Goal: Transaction & Acquisition: Purchase product/service

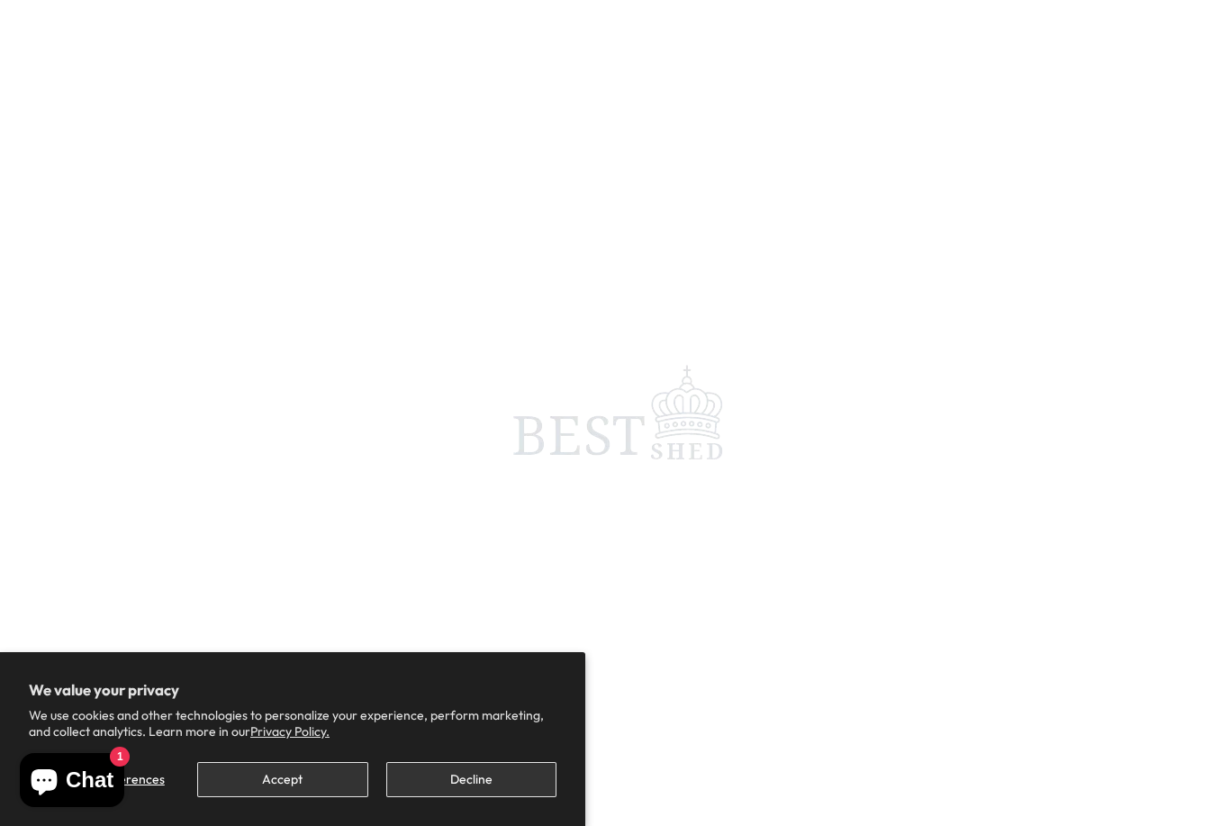
click at [300, 783] on button "Accept" at bounding box center [282, 779] width 170 height 35
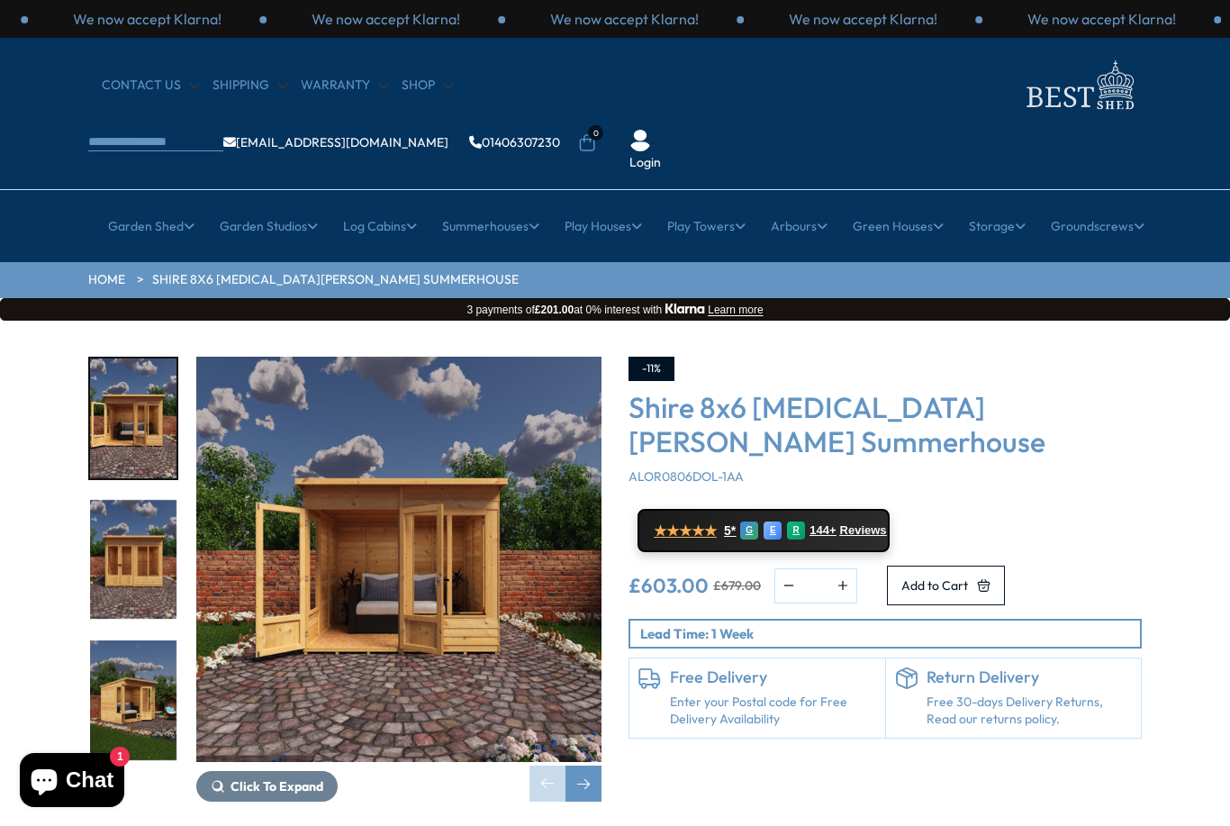
click at [257, 353] on link "Cheap 19mm Cabins" at bounding box center [254, 369] width 121 height 32
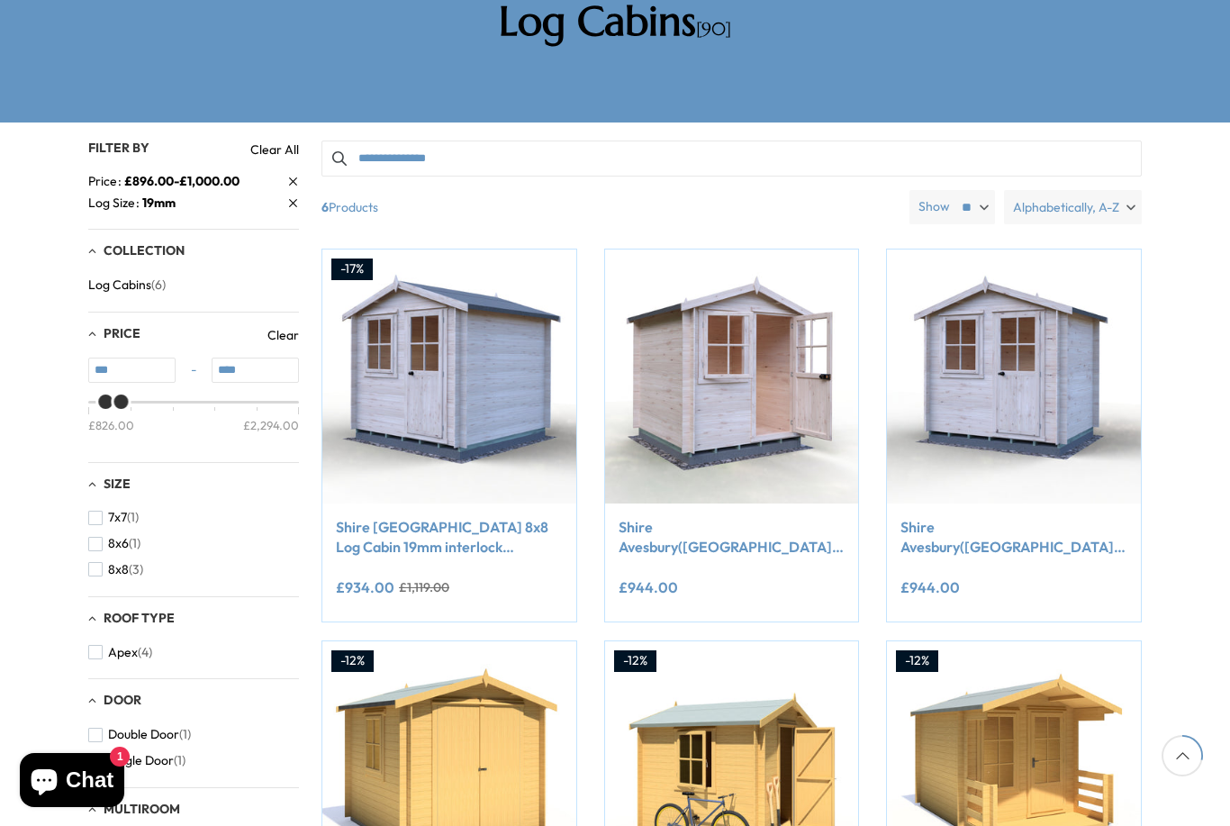
scroll to position [354, 0]
click at [276, 358] on input "****" at bounding box center [255, 370] width 87 height 25
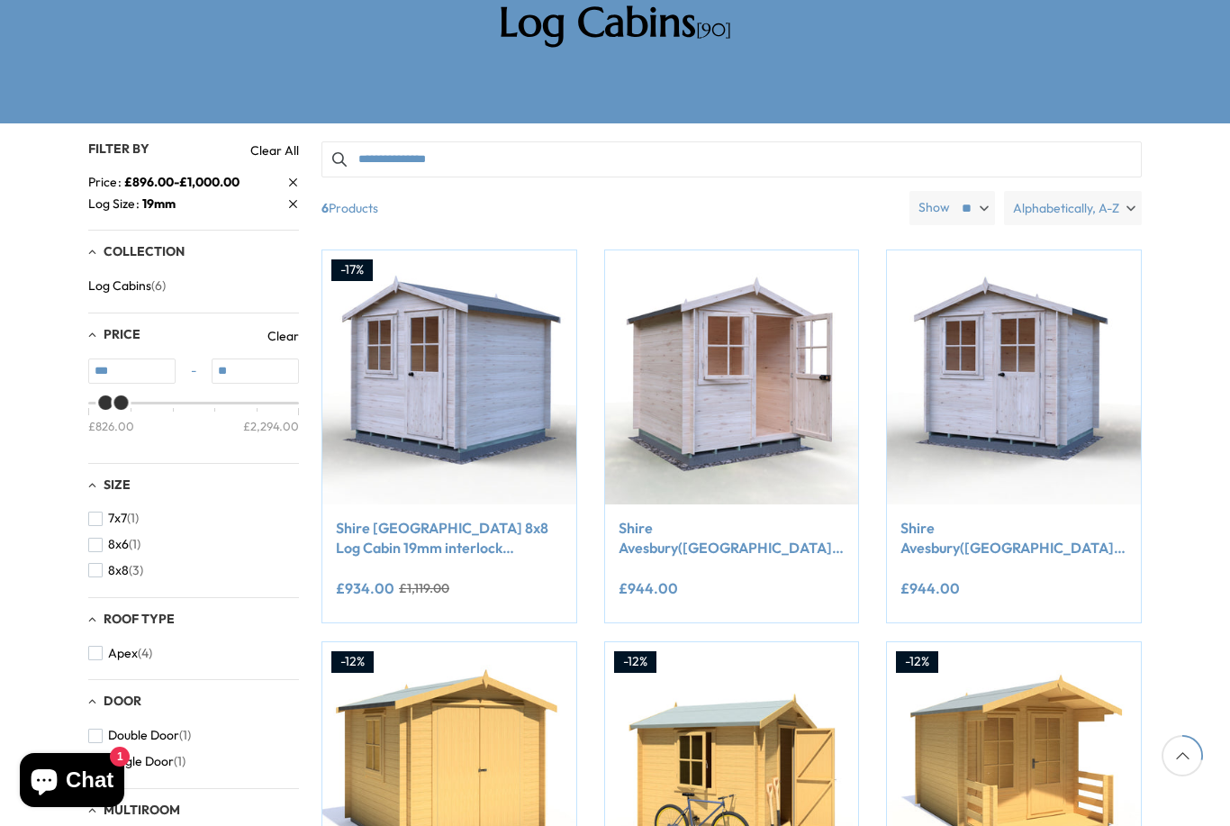
type input "*"
type input "****"
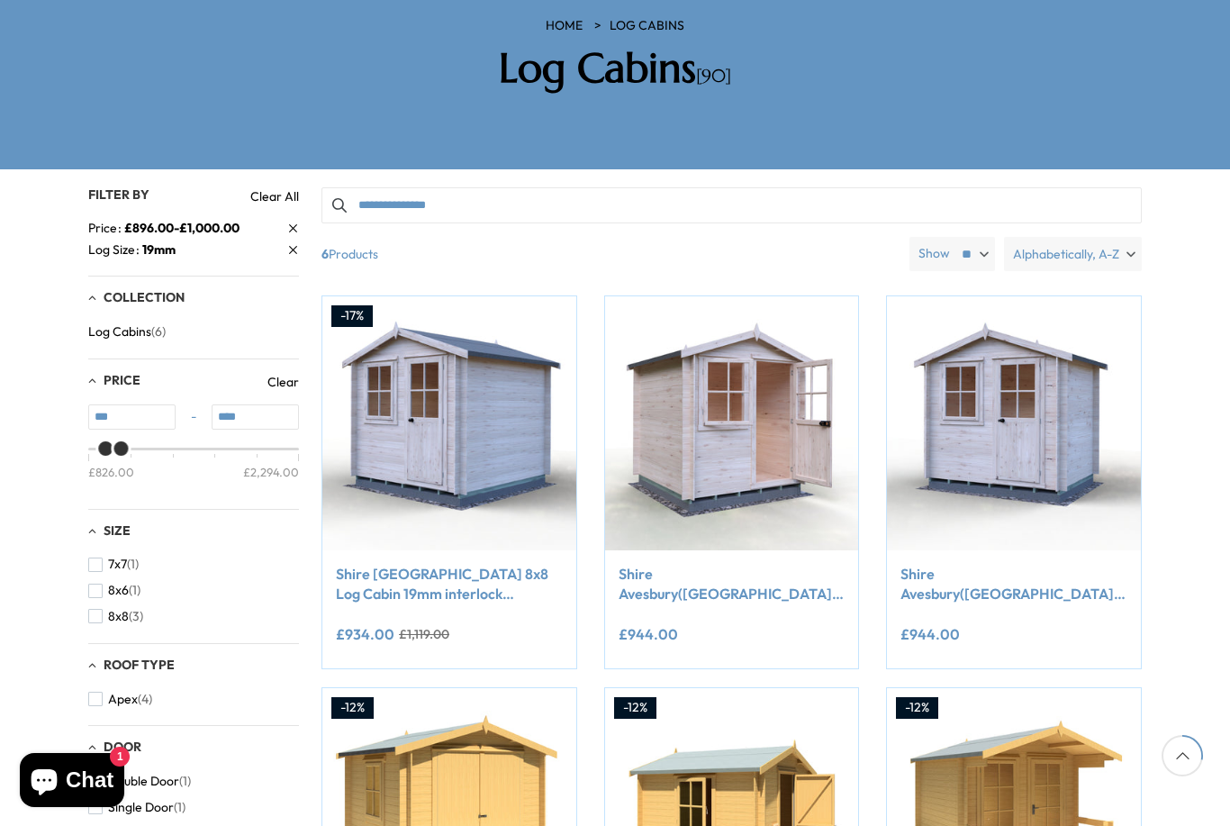
scroll to position [0, 0]
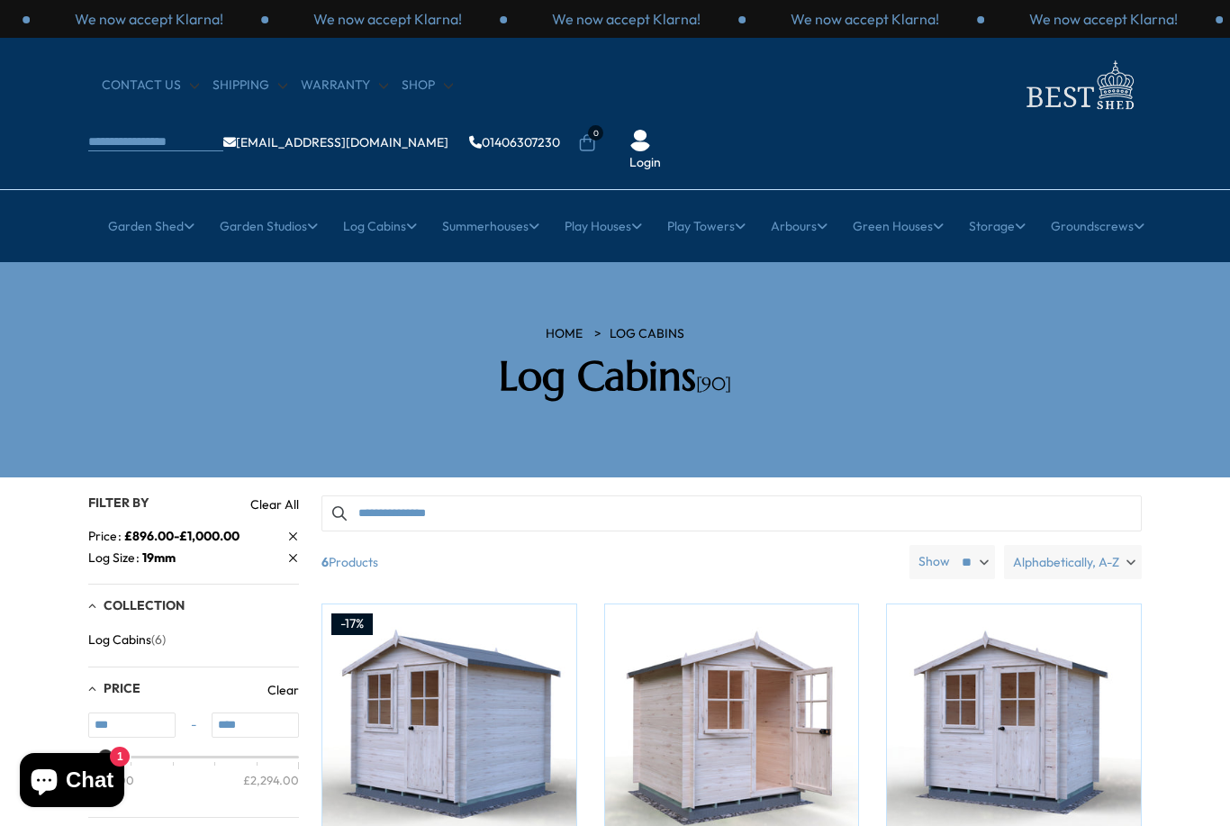
click at [742, 416] on link "12ft" at bounding box center [735, 432] width 23 height 32
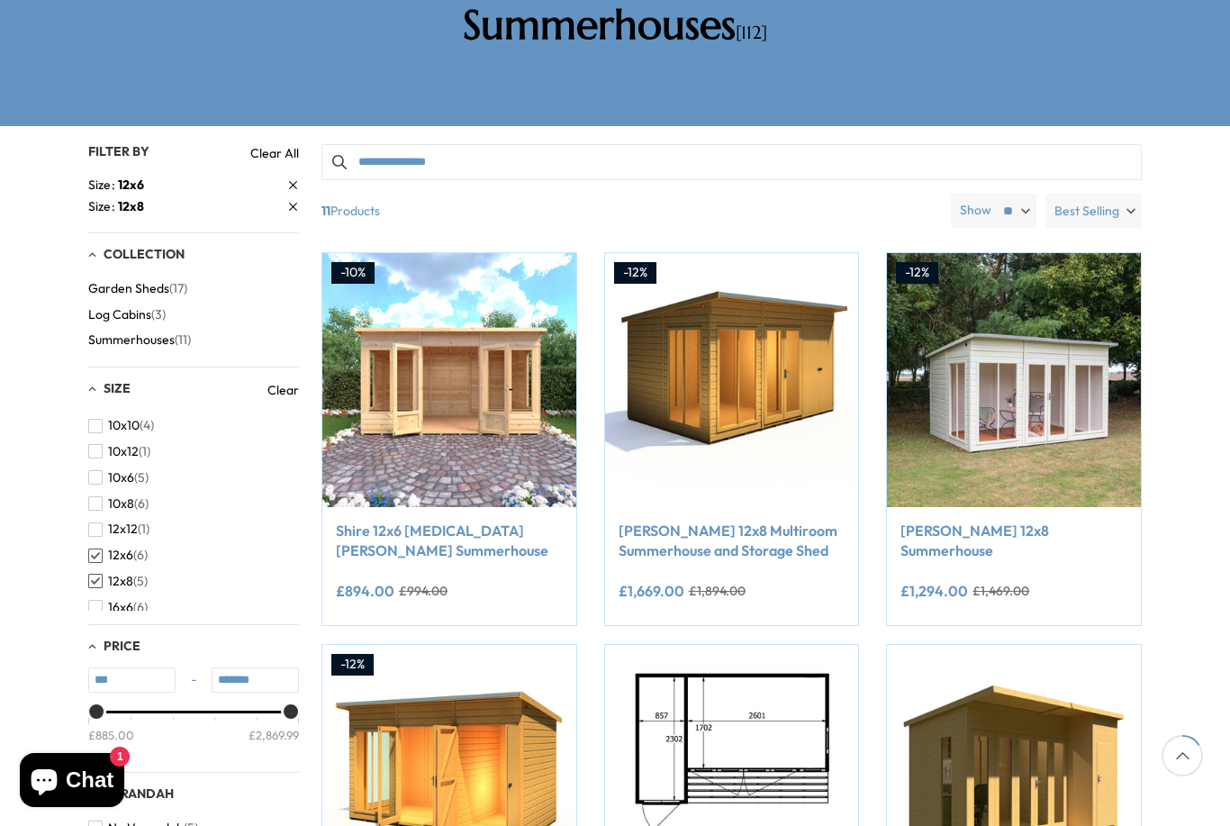
scroll to position [312, 0]
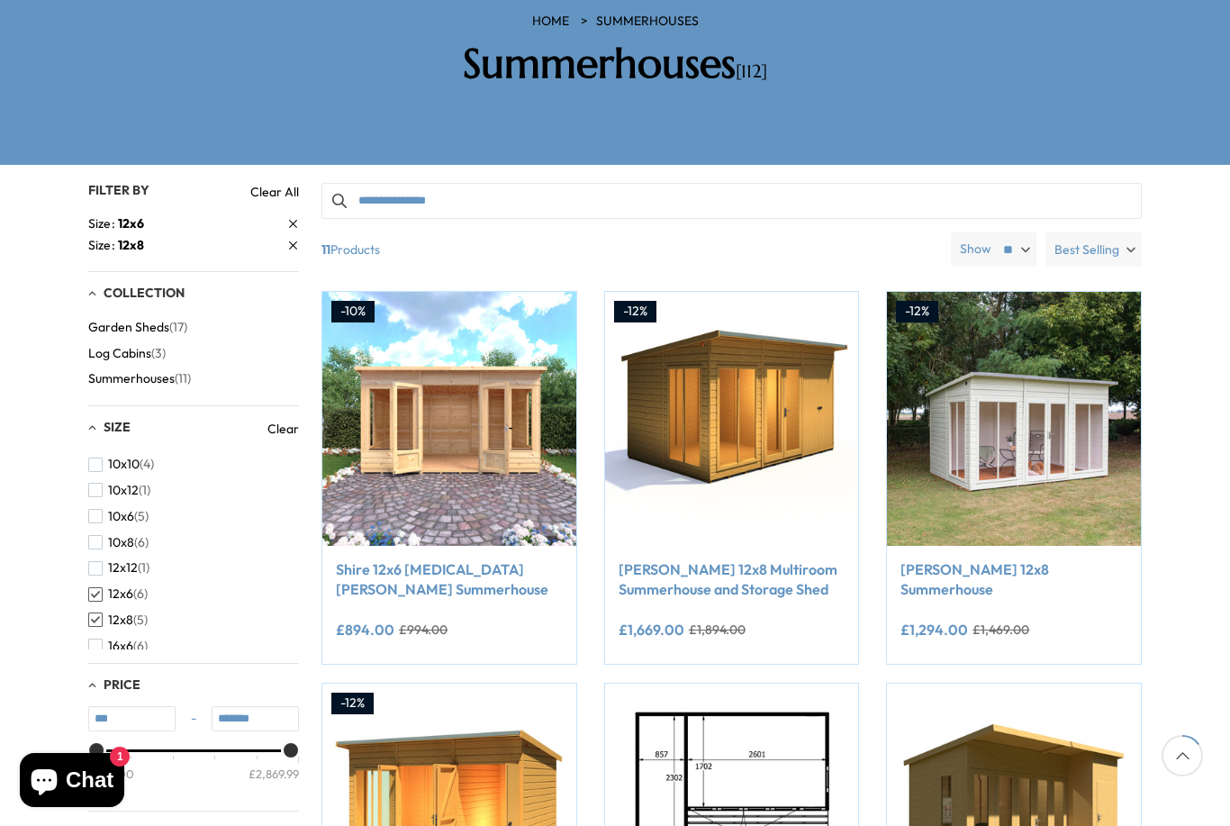
click at [1023, 503] on span "Add to Cart" at bounding box center [1003, 509] width 67 height 13
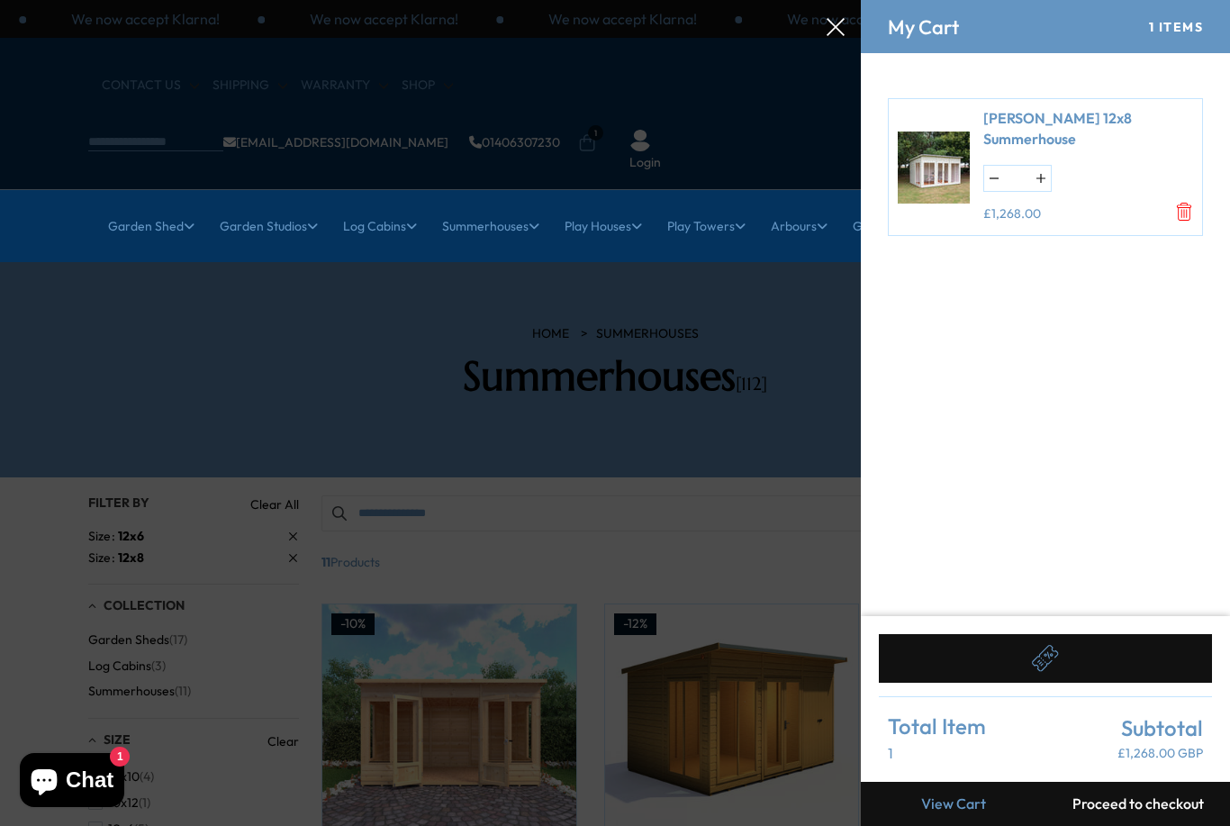
click at [839, 24] on icon at bounding box center [836, 27] width 18 height 18
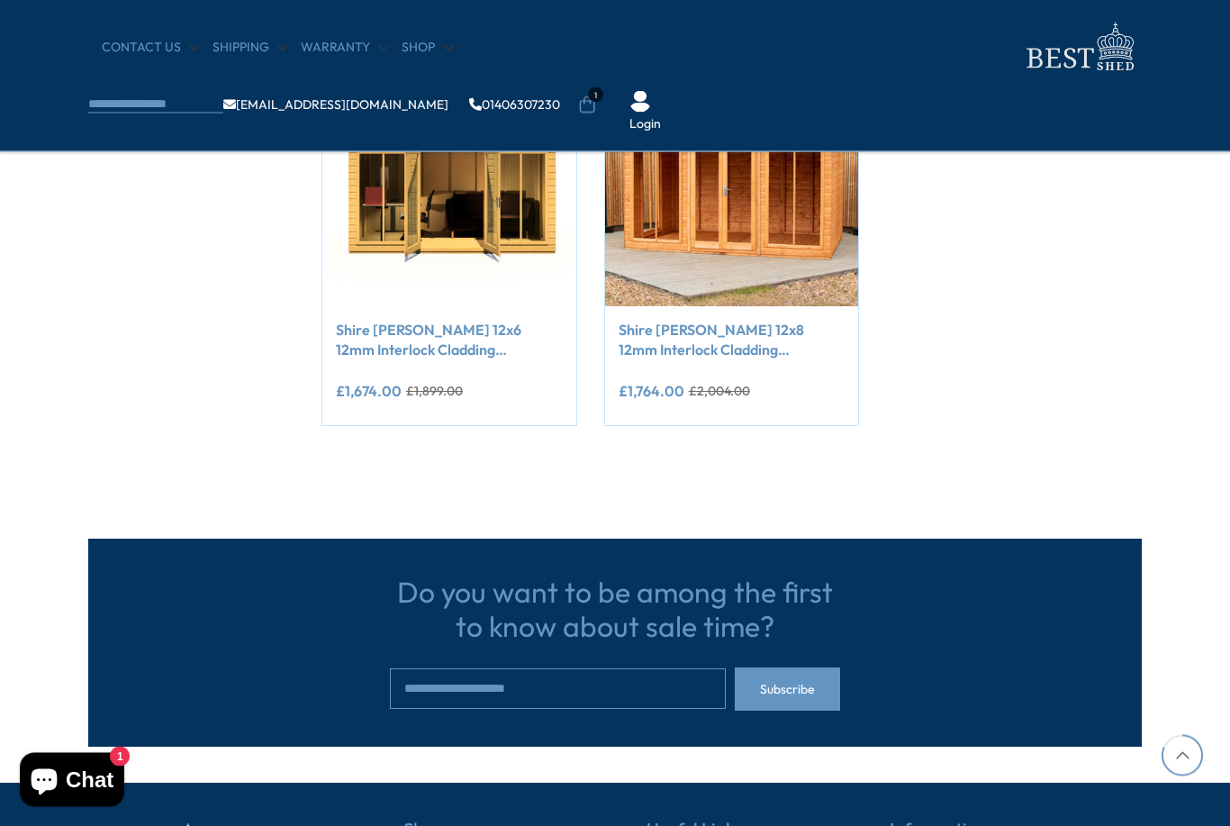
scroll to position [1577, 0]
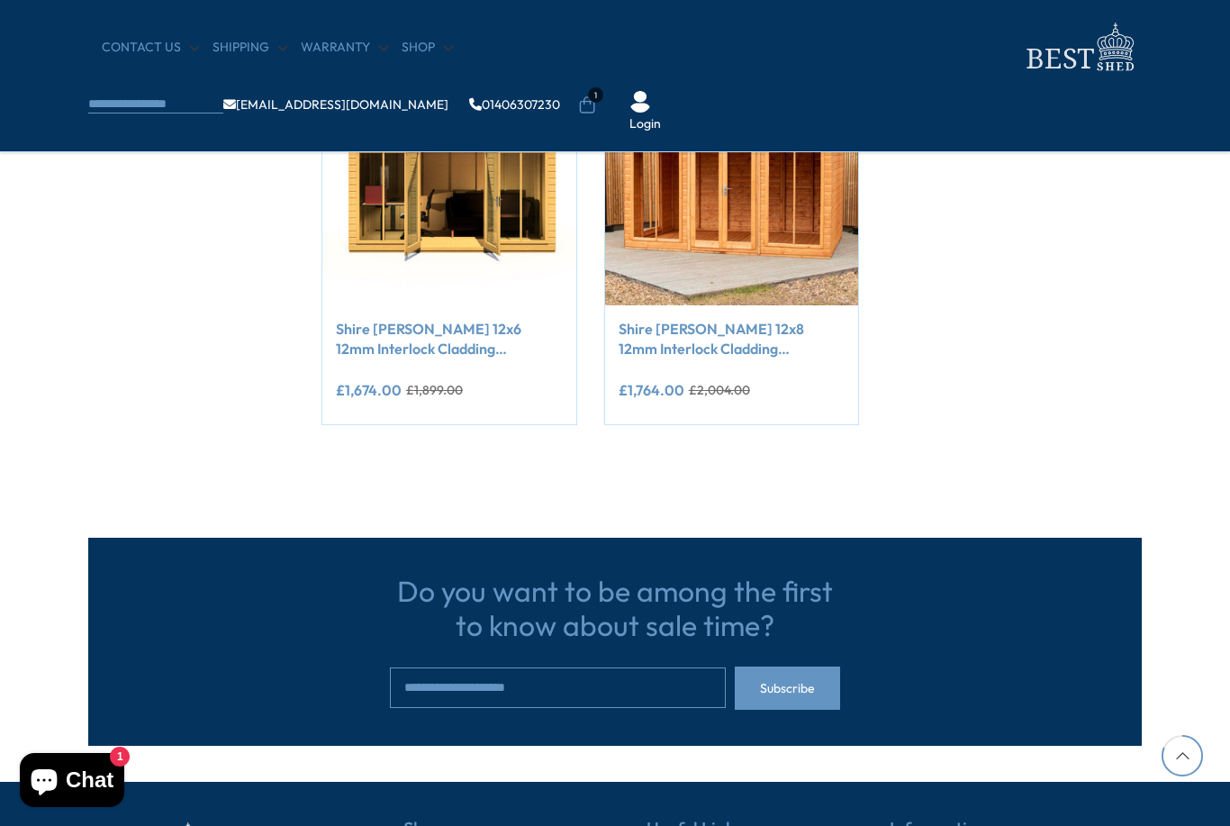
click at [725, 337] on link "Shire [PERSON_NAME] 12x8 12mm Interlock Cladding Summerhouse" at bounding box center [732, 339] width 227 height 41
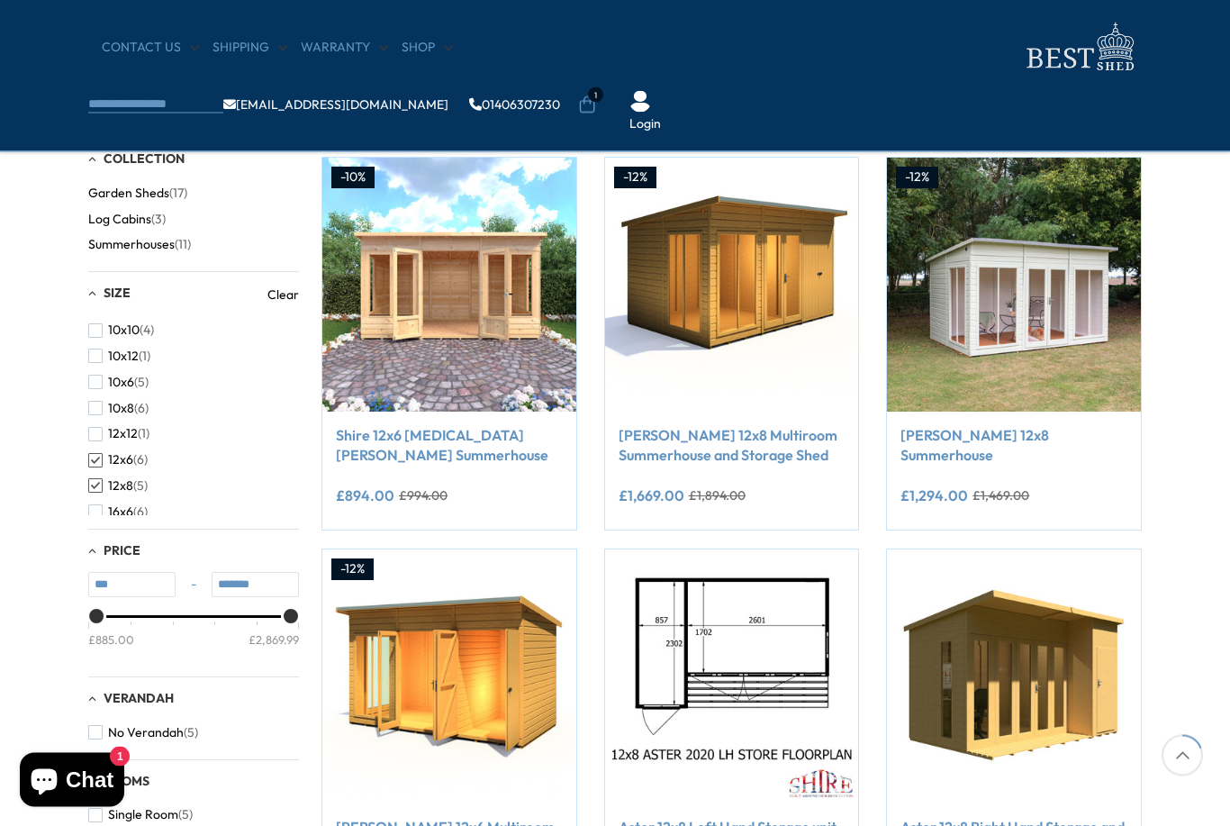
scroll to position [265, 0]
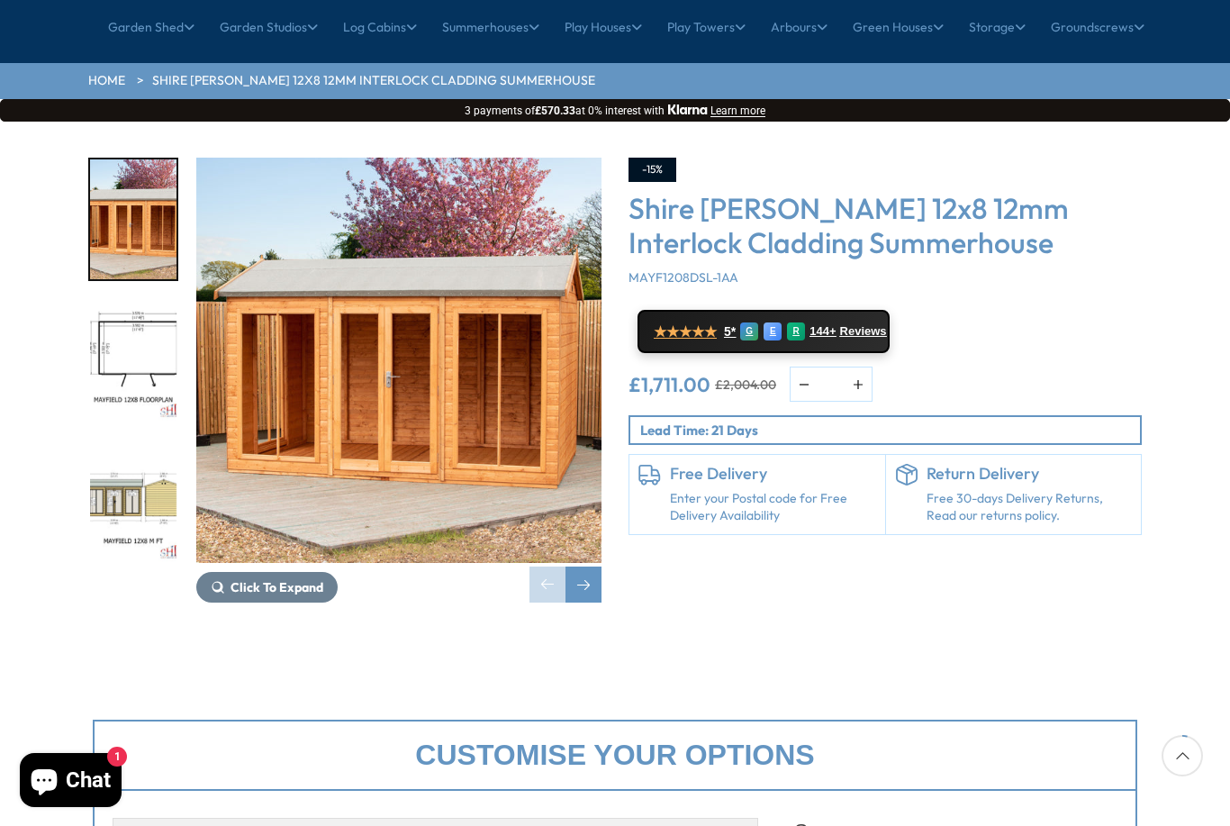
scroll to position [192, 0]
